Goal: Task Accomplishment & Management: Manage account settings

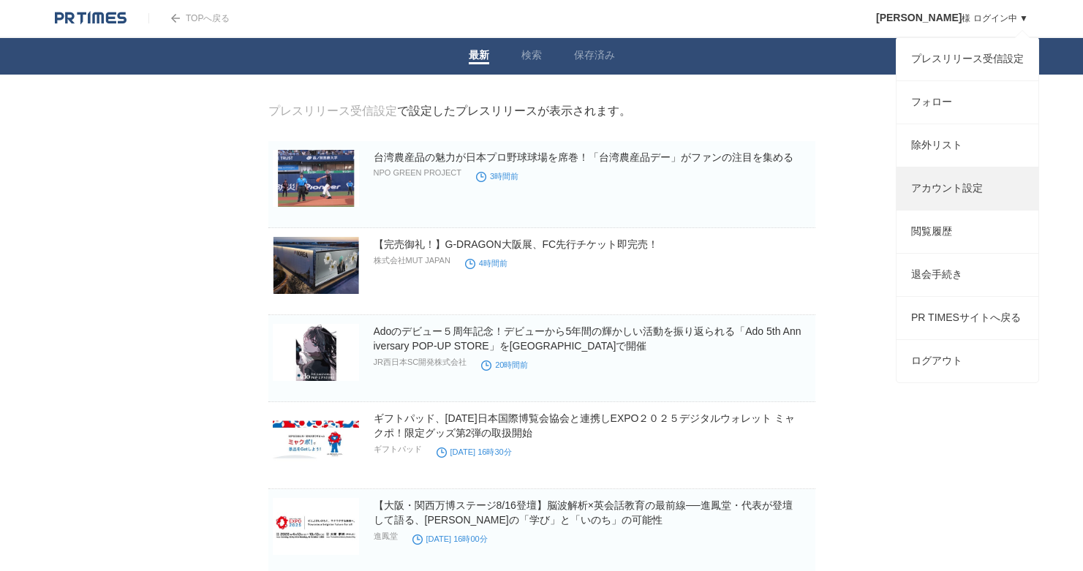
click at [933, 198] on link "アカウント設定" at bounding box center [967, 188] width 142 height 42
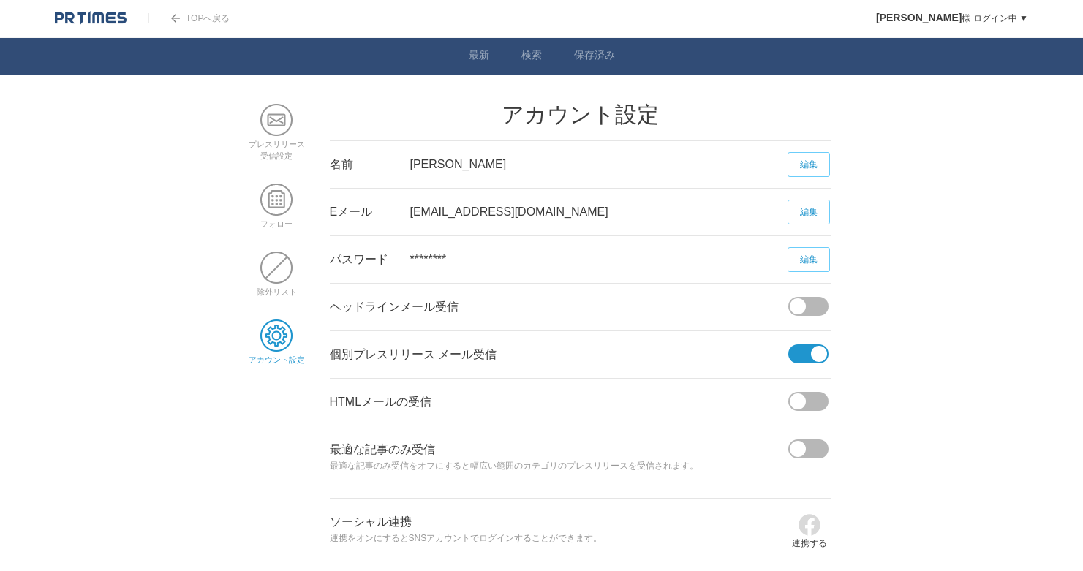
click at [803, 208] on link "編集" at bounding box center [808, 212] width 42 height 25
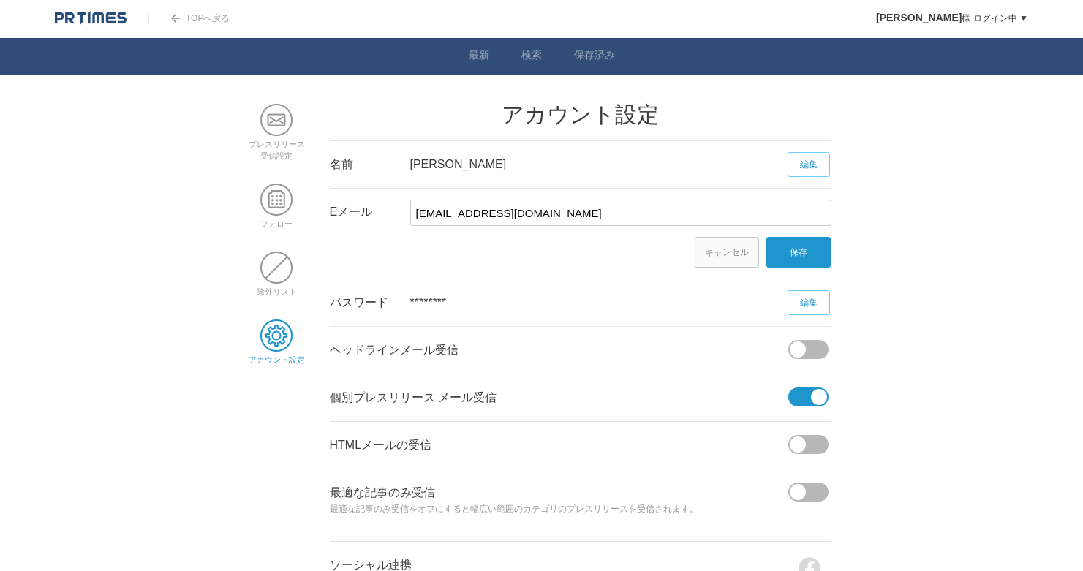
drag, startPoint x: 533, startPoint y: 212, endPoint x: 303, endPoint y: 209, distance: 229.6
click at [303, 209] on main "プレスリリース 受信設定 フォロー 除外リスト アカウント設定 アカウント設定 名前 星克彦 編集 名前 星克彦 × 保存 キャンセル Eメール star@x…" at bounding box center [542, 361] width 592 height 514
click at [801, 262] on link "保存" at bounding box center [798, 252] width 64 height 31
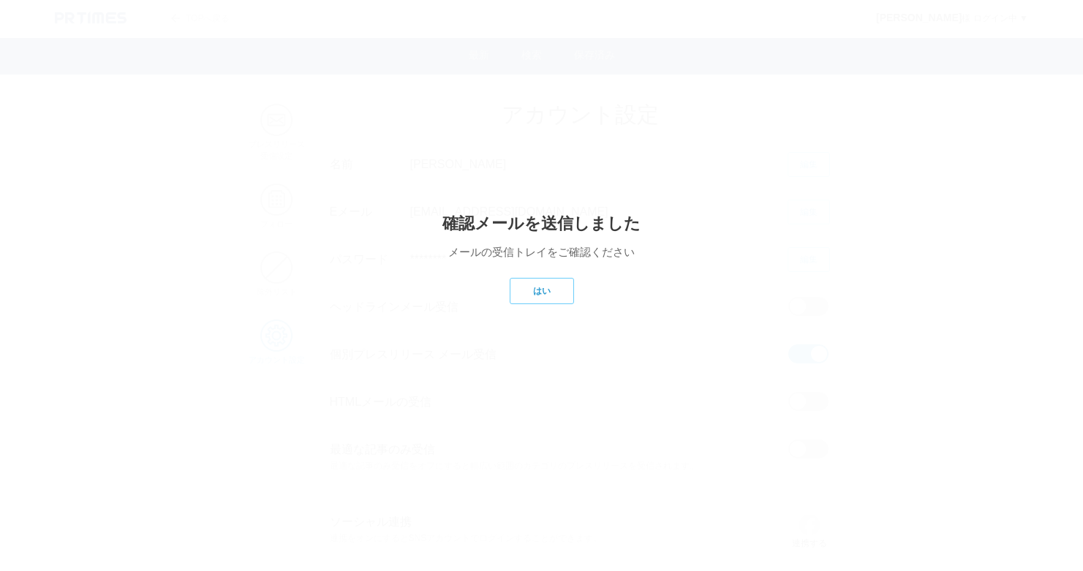
click at [553, 304] on link "はい" at bounding box center [542, 291] width 64 height 26
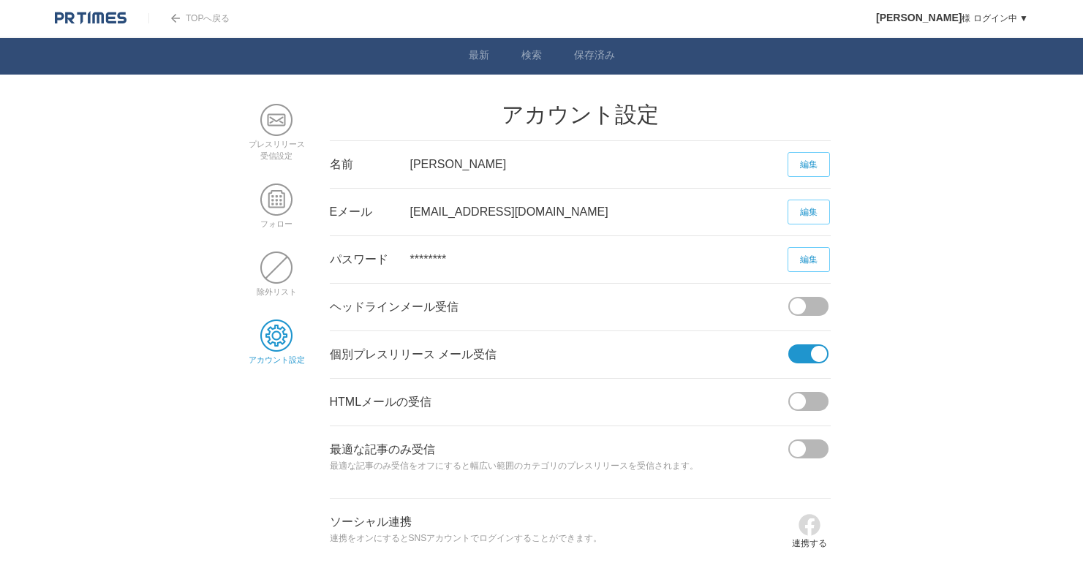
click at [804, 211] on link "編集" at bounding box center [808, 212] width 42 height 25
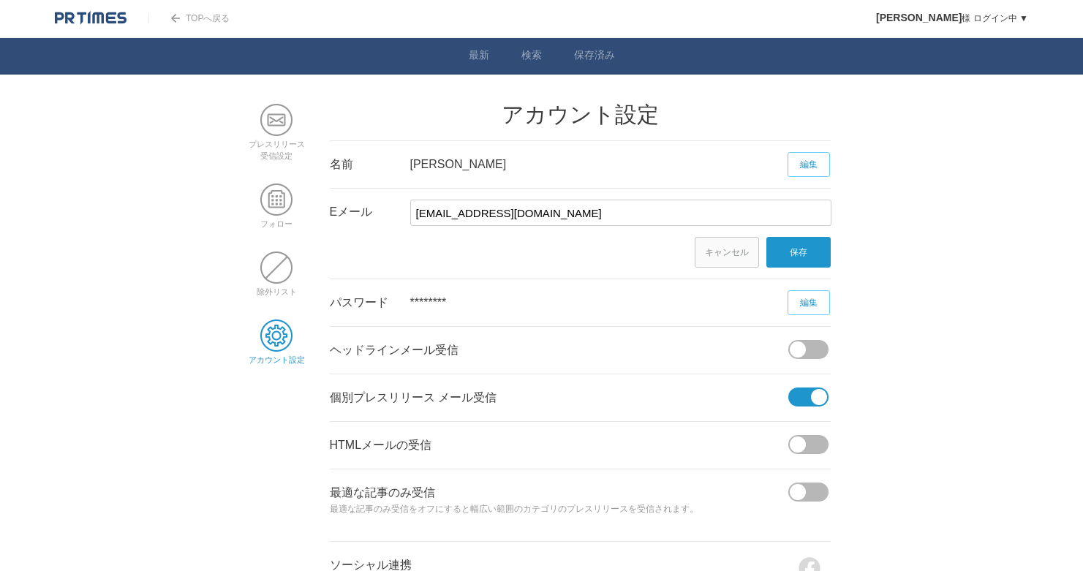
click at [641, 196] on div "star@x.age.ne.jp ×" at bounding box center [620, 213] width 420 height 48
click at [616, 208] on input "star@x.age.ne.jp" at bounding box center [620, 213] width 421 height 26
type input "s"
type input "kaaaahoshi@gmail.com"
click at [805, 259] on link "保存" at bounding box center [798, 252] width 64 height 31
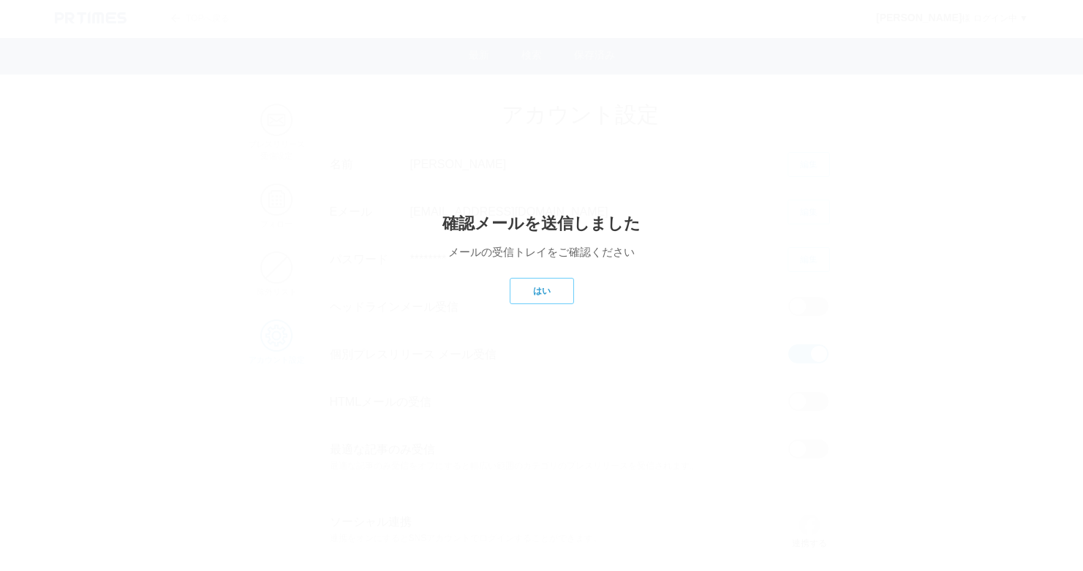
click at [559, 298] on link "はい" at bounding box center [542, 291] width 64 height 26
